Goal: Navigation & Orientation: Find specific page/section

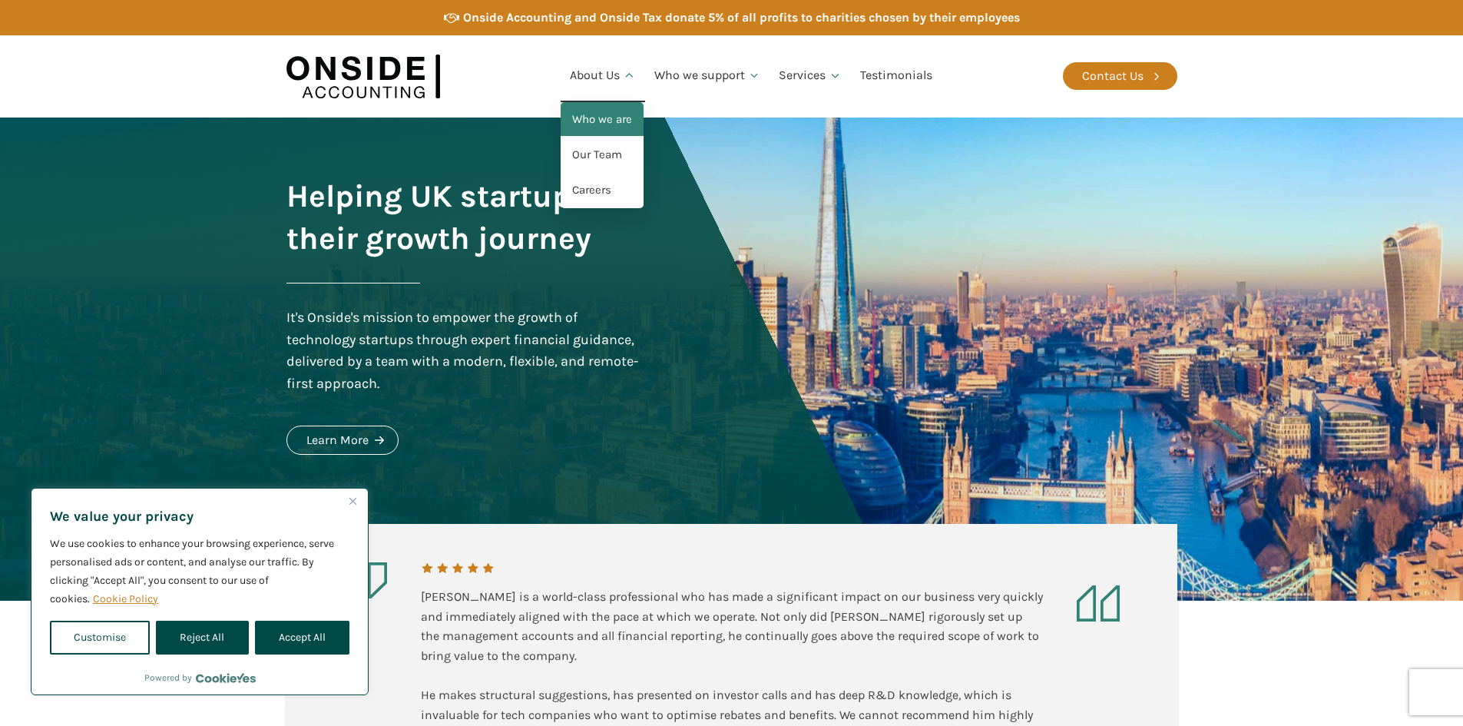
click at [595, 123] on link "Who we are" at bounding box center [602, 119] width 83 height 35
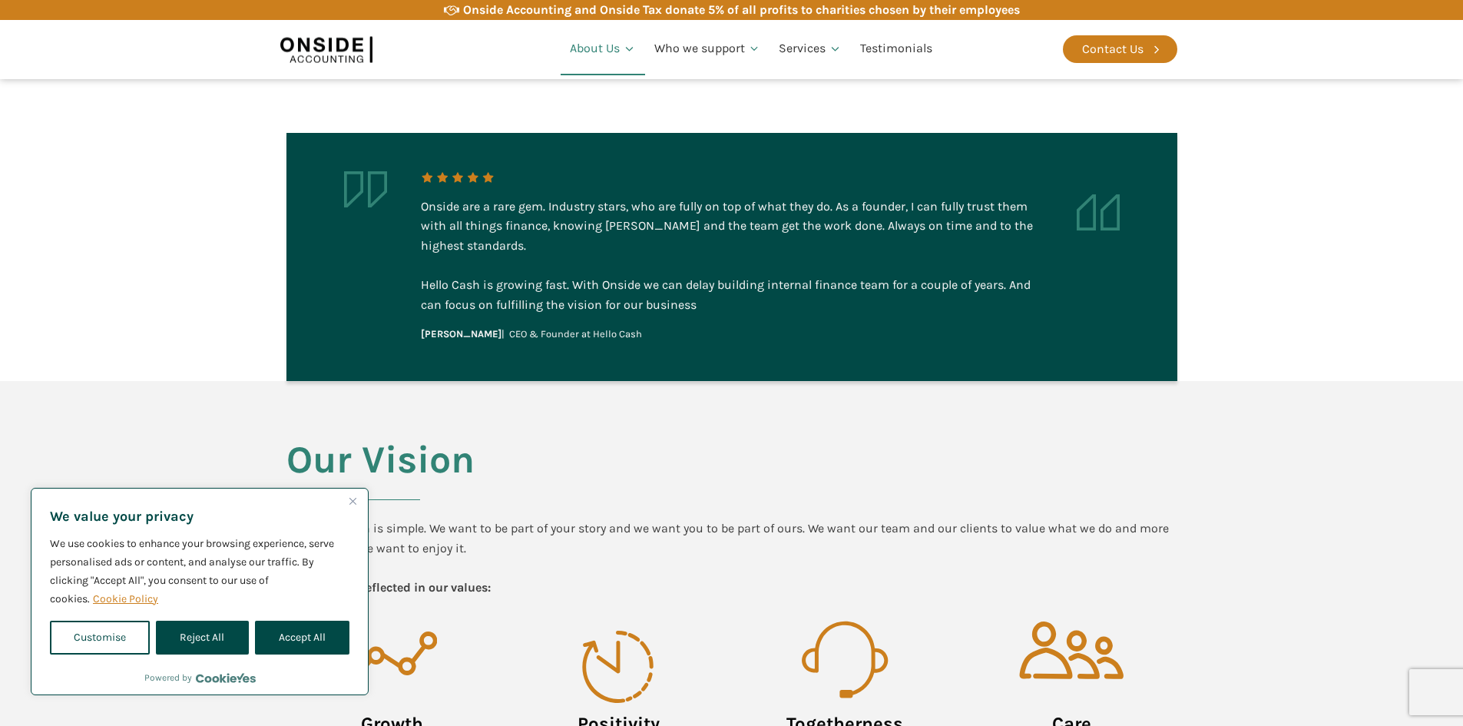
scroll to position [385, 0]
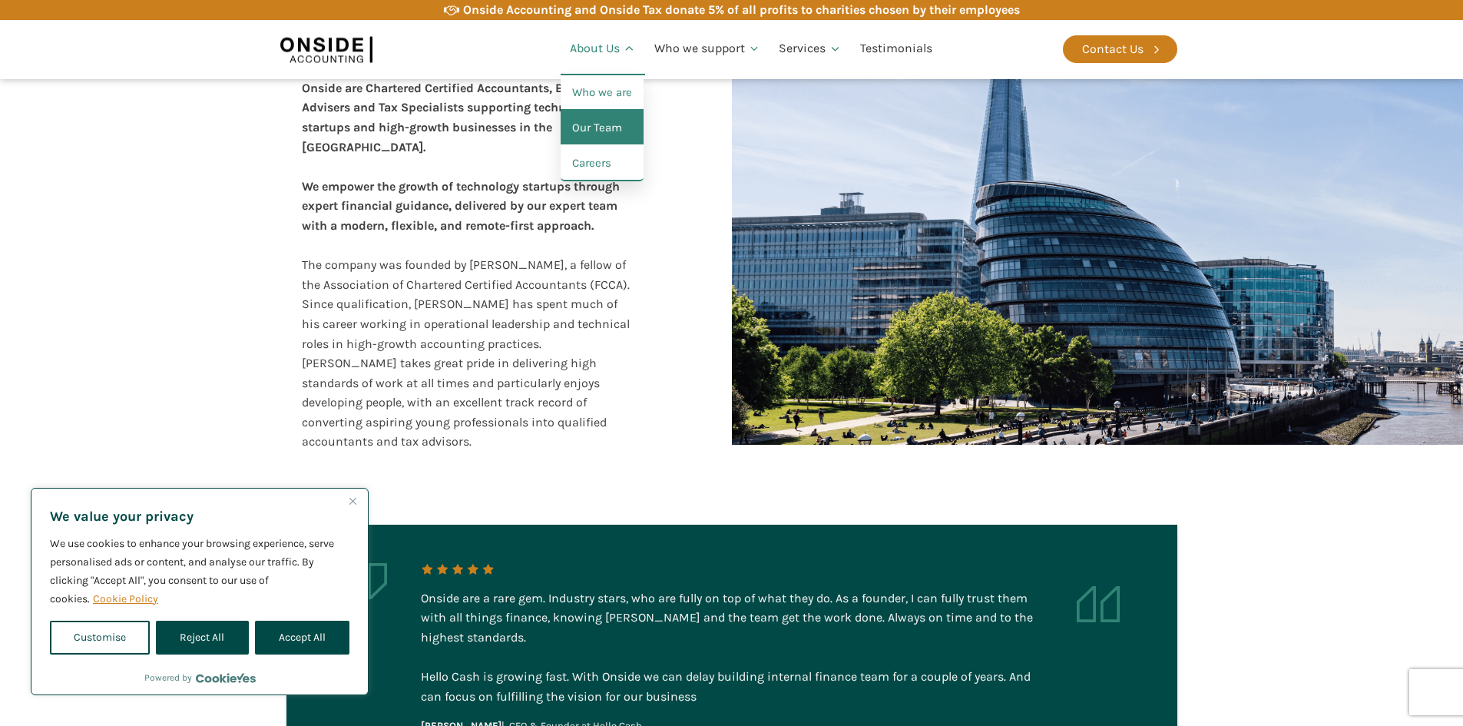
click at [605, 123] on link "Our Team" at bounding box center [602, 128] width 83 height 35
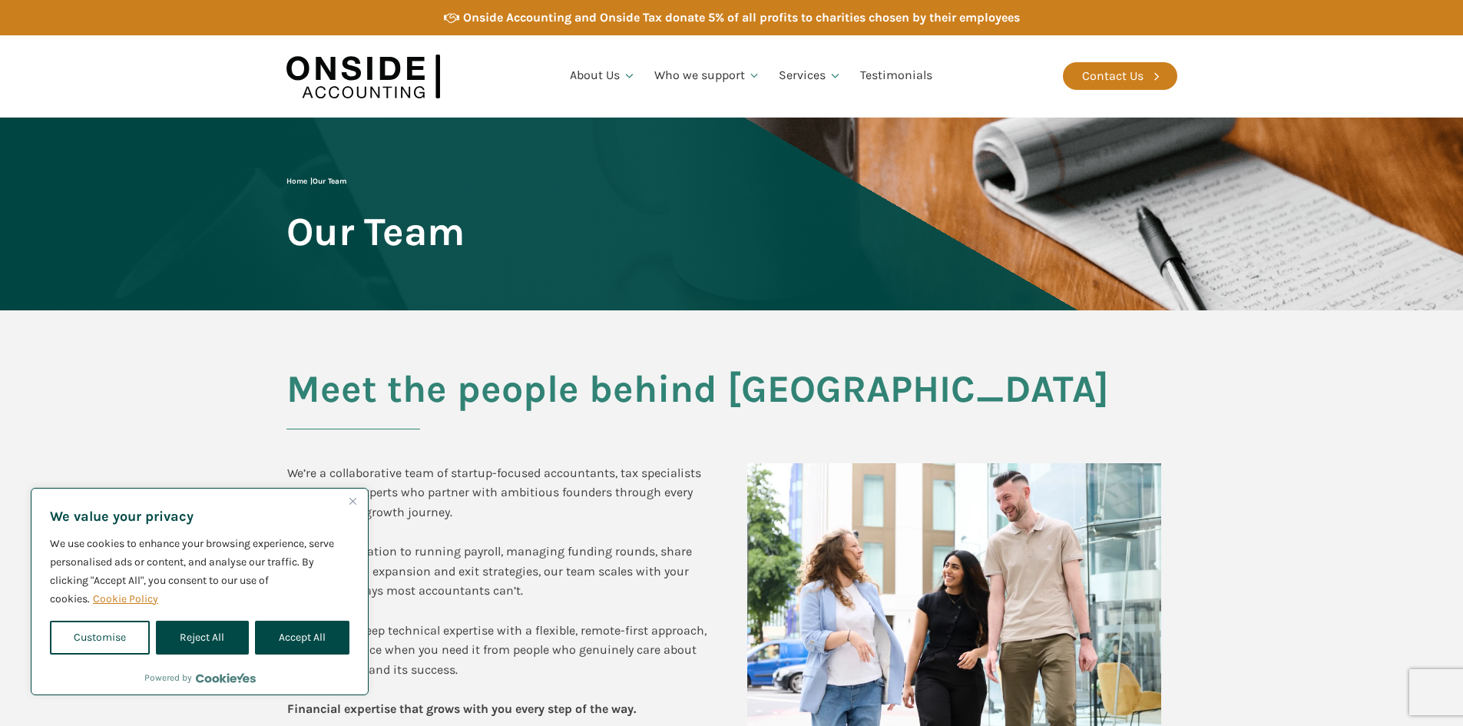
drag, startPoint x: 208, startPoint y: 636, endPoint x: 213, endPoint y: 630, distance: 8.2
click at [209, 636] on button "Reject All" at bounding box center [202, 637] width 92 height 34
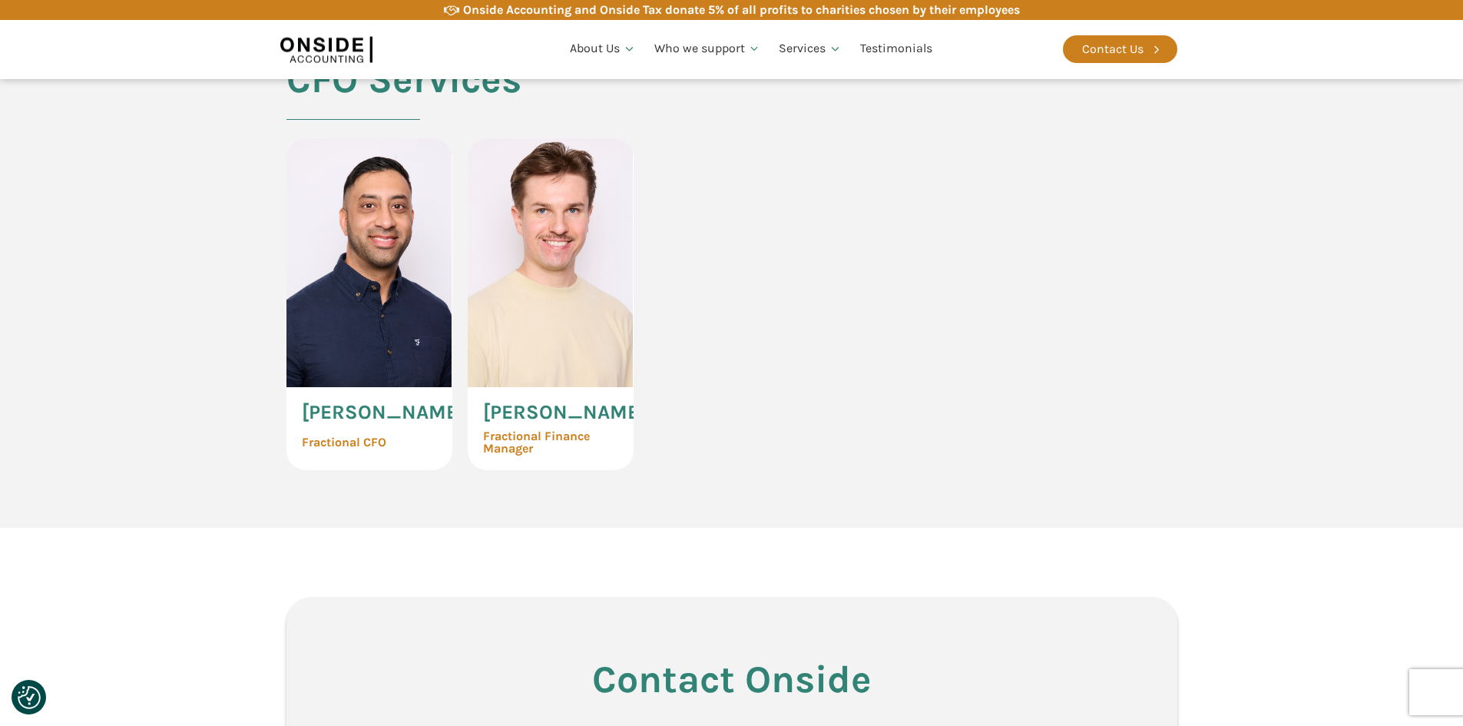
scroll to position [3532, 0]
